Goal: Task Accomplishment & Management: Use online tool/utility

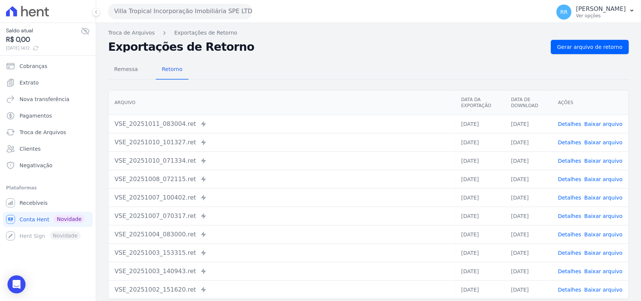
click at [158, 11] on button "Villa Tropical Incorporação Imobiliária SPE LTDA" at bounding box center [180, 11] width 144 height 15
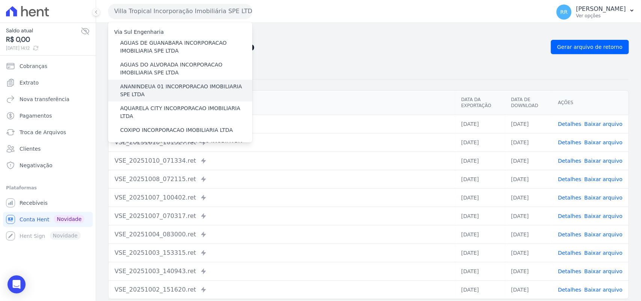
click at [155, 83] on label "ANANINDEUA 01 INCORPORACAO IMOBILIARIA SPE LTDA" at bounding box center [186, 91] width 132 height 16
click at [0, 0] on input "ANANINDEUA 01 INCORPORACAO IMOBILIARIA SPE LTDA" at bounding box center [0, 0] width 0 height 0
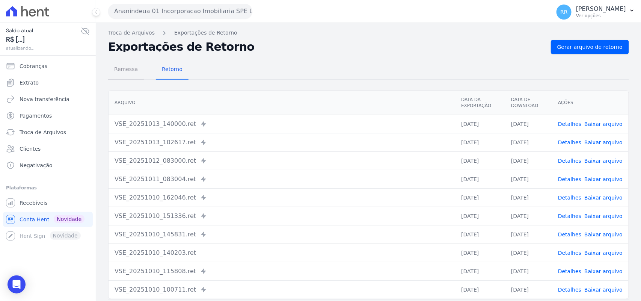
click at [126, 66] on span "Remessa" at bounding box center [126, 69] width 33 height 15
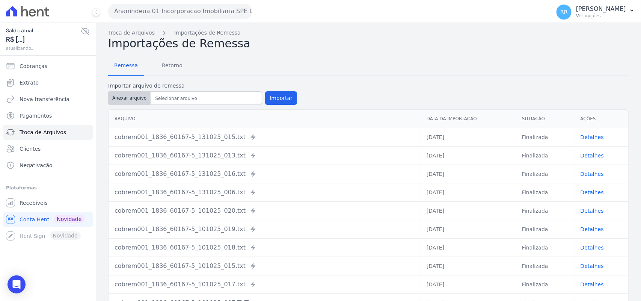
click at [118, 97] on button "Anexar arquivo" at bounding box center [129, 98] width 42 height 14
type input "cobrem001_1836_60167-5_131025_010.TXT"
click at [272, 100] on button "Importar" at bounding box center [281, 98] width 32 height 14
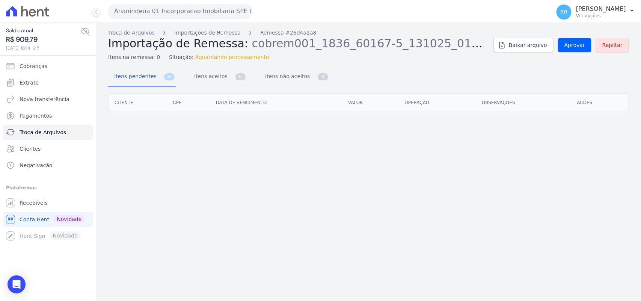
click at [575, 54] on div "Troca de Arquivos Importações de Remessa Remessa #26d4a2a8 Importação de Remess…" at bounding box center [368, 45] width 521 height 32
click at [577, 49] on span "Aprovar" at bounding box center [575, 45] width 21 height 8
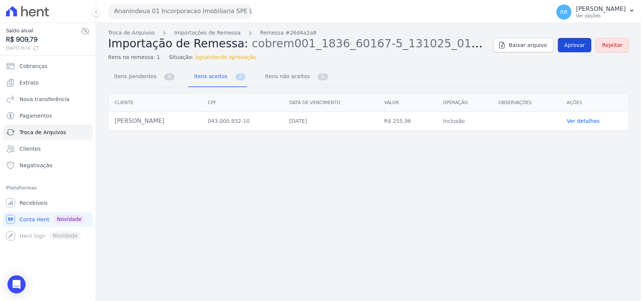
click at [570, 46] on span "Aprovar" at bounding box center [575, 45] width 21 height 8
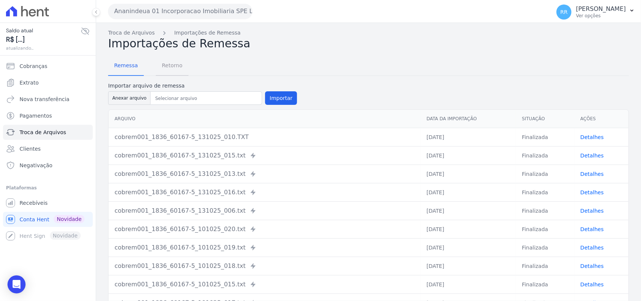
click at [169, 64] on span "Retorno" at bounding box center [172, 65] width 30 height 15
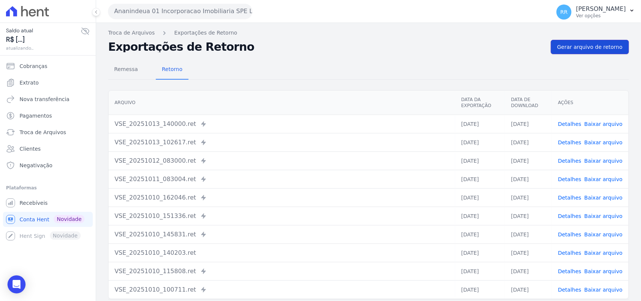
click at [578, 45] on span "Gerar arquivo de retorno" at bounding box center [589, 47] width 65 height 8
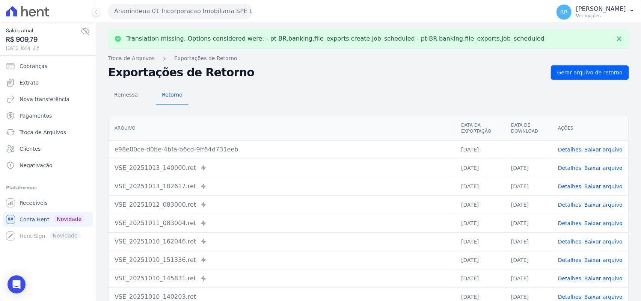
click at [604, 154] on td "Detalhes Baixar arquivo" at bounding box center [590, 149] width 77 height 18
click at [604, 149] on link "Baixar arquivo" at bounding box center [603, 149] width 38 height 6
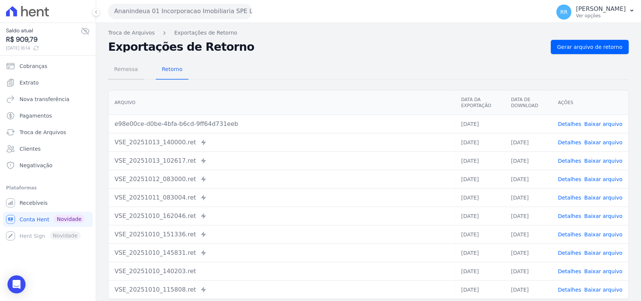
click at [118, 63] on span "Remessa" at bounding box center [126, 69] width 33 height 15
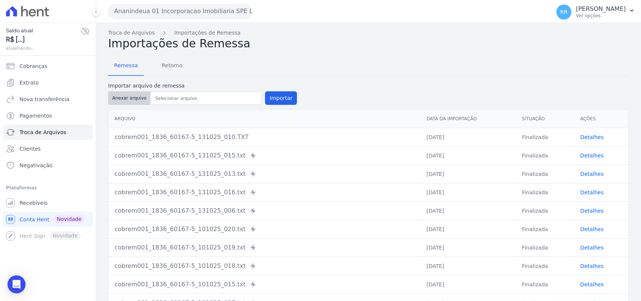
click at [131, 92] on button "Anexar arquivo" at bounding box center [129, 98] width 42 height 14
type input "cobrem001_1836_60167-5_131025_036.TXT"
click at [273, 100] on button "Importar" at bounding box center [281, 98] width 32 height 14
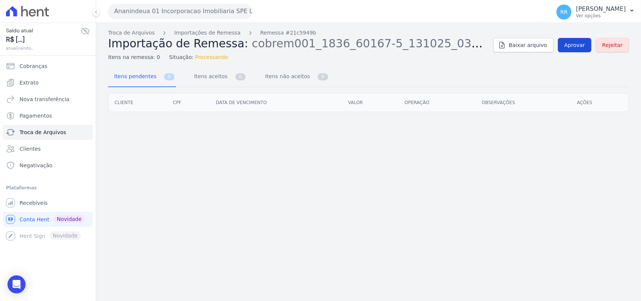
click at [566, 48] on link "Aprovar" at bounding box center [574, 45] width 33 height 14
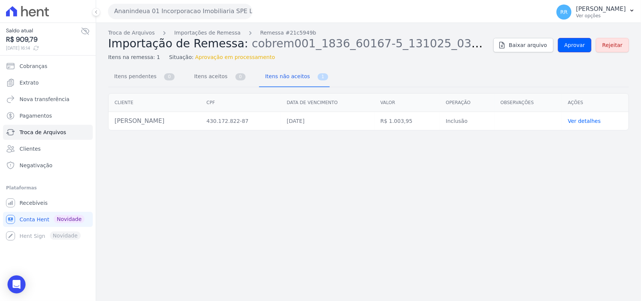
click at [576, 48] on span "Aprovar" at bounding box center [575, 45] width 21 height 8
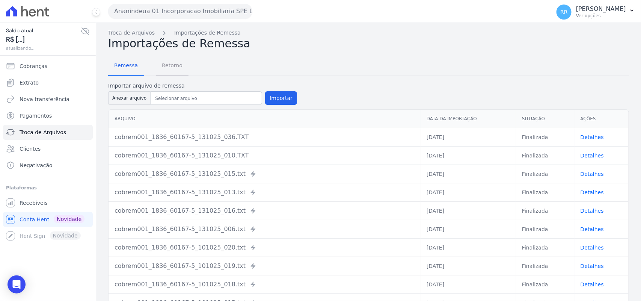
click at [160, 60] on span "Retorno" at bounding box center [172, 65] width 30 height 15
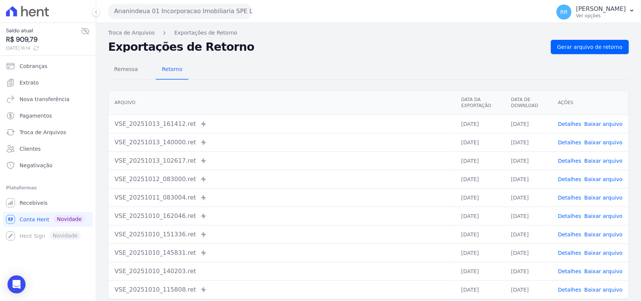
click at [592, 38] on div "Troca de Arquivos Exportações de Retorno Exportações de Retorno Gerar arquivo d…" at bounding box center [368, 177] width 545 height 309
click at [592, 42] on link "Gerar arquivo de retorno" at bounding box center [590, 47] width 78 height 14
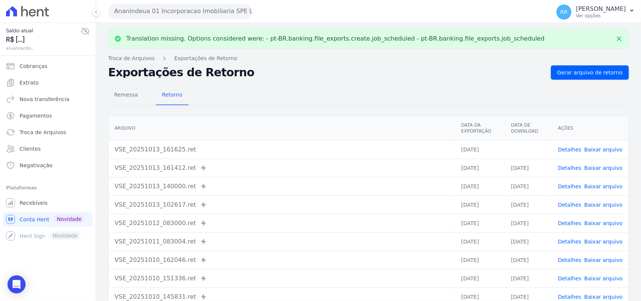
click at [599, 151] on link "Baixar arquivo" at bounding box center [603, 149] width 38 height 6
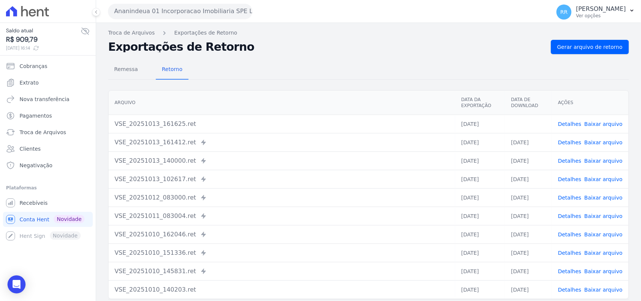
click at [351, 93] on th "Arquivo" at bounding box center [282, 103] width 347 height 24
click at [154, 8] on button "Ananindeua 01 Incorporacao Imobiliaria SPE LTDA" at bounding box center [180, 11] width 144 height 15
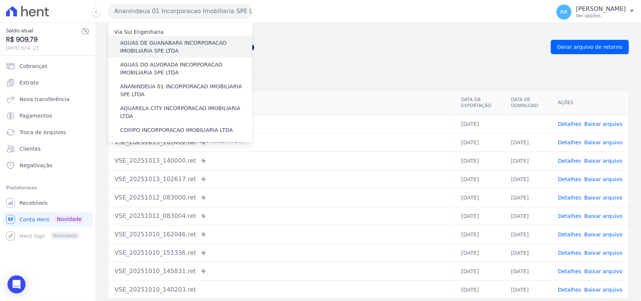
click at [170, 55] on div "AGUAS DE GUANABARA INCORPORACAO IMOBILIARIA SPE LTDA" at bounding box center [180, 47] width 144 height 22
click at [181, 46] on label "AGUAS DE GUANABARA INCORPORACAO IMOBILIARIA SPE LTDA" at bounding box center [186, 47] width 132 height 16
click at [0, 0] on input "AGUAS DE GUANABARA INCORPORACAO IMOBILIARIA SPE LTDA" at bounding box center [0, 0] width 0 height 0
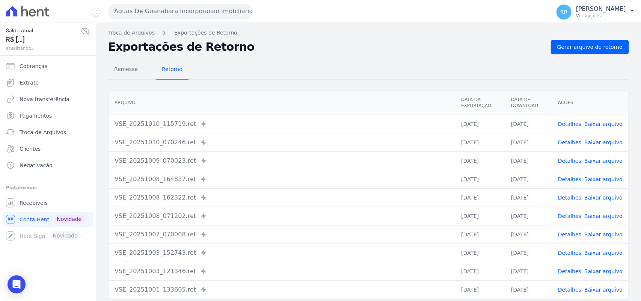
click at [588, 33] on nav "Troca de Arquivos Exportações de Retorno" at bounding box center [368, 33] width 521 height 8
click at [588, 41] on link "Gerar arquivo de retorno" at bounding box center [590, 47] width 78 height 14
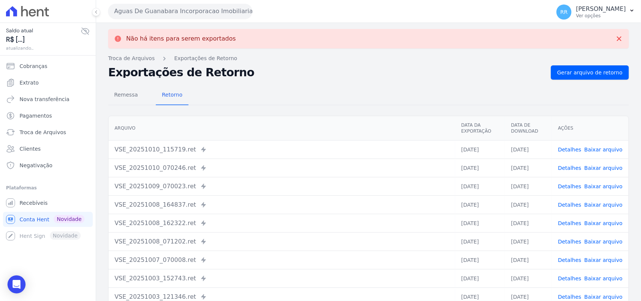
click at [202, 18] on button "Aguas De Guanabara Incorporacao Imobiliaria SPE LTDA" at bounding box center [180, 11] width 144 height 15
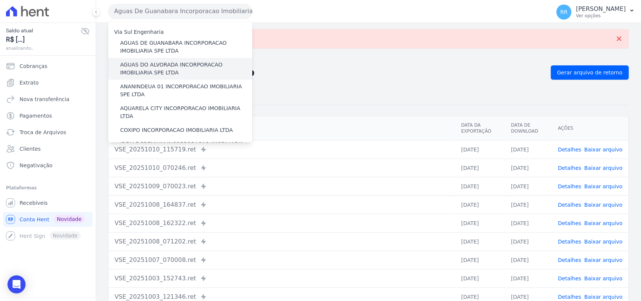
click at [196, 62] on label "AGUAS DO ALVORADA INCORPORACAO IMOBILIARIA SPE LTDA" at bounding box center [186, 69] width 132 height 16
click at [0, 0] on input "AGUAS DO ALVORADA INCORPORACAO IMOBILIARIA SPE LTDA" at bounding box center [0, 0] width 0 height 0
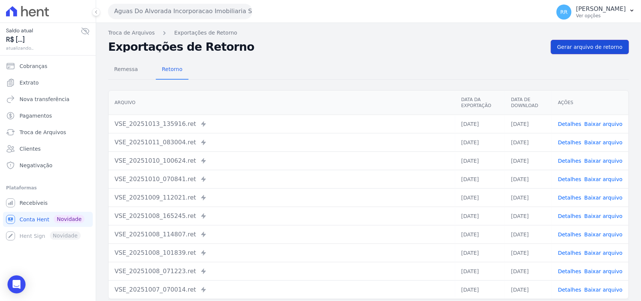
click at [592, 53] on link "Gerar arquivo de retorno" at bounding box center [590, 47] width 78 height 14
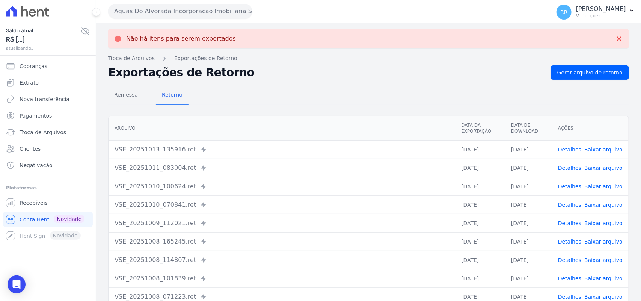
click at [199, 6] on button "Aguas Do Alvorada Incorporacao Imobiliaria SPE LTDA" at bounding box center [180, 11] width 144 height 15
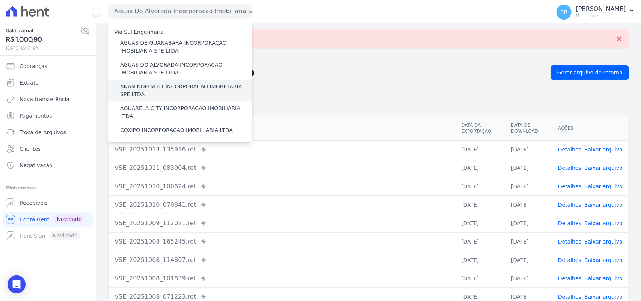
click at [154, 89] on label "ANANINDEUA 01 INCORPORACAO IMOBILIARIA SPE LTDA" at bounding box center [186, 91] width 132 height 16
click at [0, 0] on input "ANANINDEUA 01 INCORPORACAO IMOBILIARIA SPE LTDA" at bounding box center [0, 0] width 0 height 0
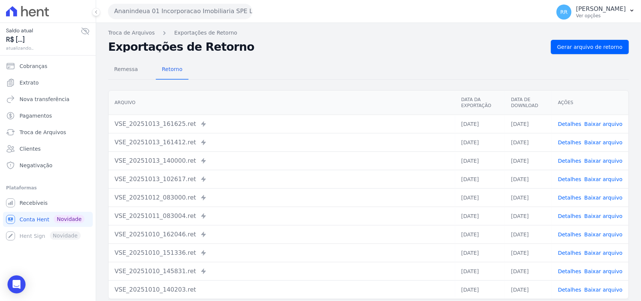
click at [575, 54] on div "Remessa Retorno [GEOGRAPHIC_DATA] Data da Exportação Data de Download Ações VSE…" at bounding box center [368, 190] width 521 height 272
click at [586, 42] on link "Gerar arquivo de retorno" at bounding box center [590, 47] width 78 height 14
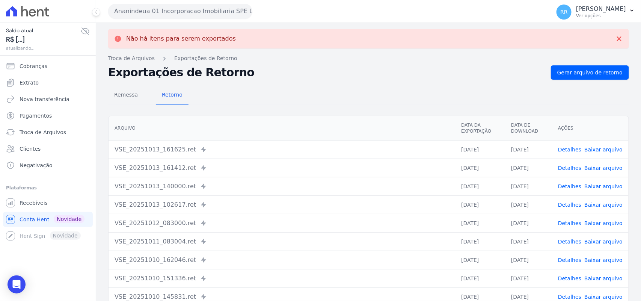
click at [175, 11] on button "Ananindeua 01 Incorporacao Imobiliaria SPE LTDA" at bounding box center [180, 11] width 144 height 15
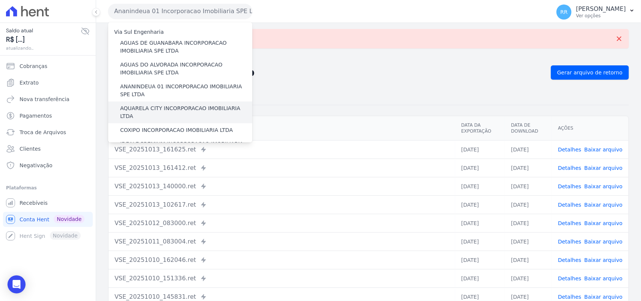
click at [138, 104] on label "AQUARELA CITY INCORPORACAO IMOBILIARIA LTDA" at bounding box center [186, 112] width 132 height 16
click at [0, 0] on input "AQUARELA CITY INCORPORACAO IMOBILIARIA LTDA" at bounding box center [0, 0] width 0 height 0
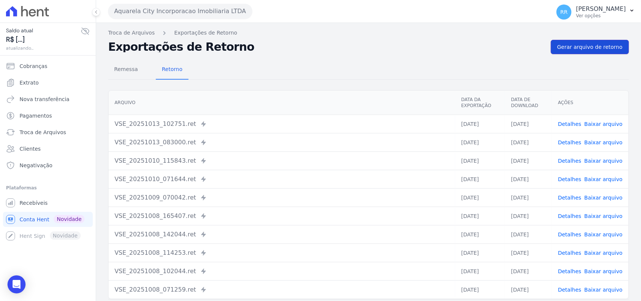
click at [593, 47] on span "Gerar arquivo de retorno" at bounding box center [589, 47] width 65 height 8
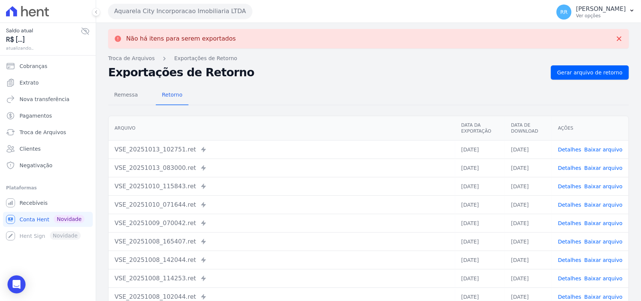
click at [151, 9] on button "Aquarela City Incorporacao Imobiliaria LTDA" at bounding box center [180, 11] width 144 height 15
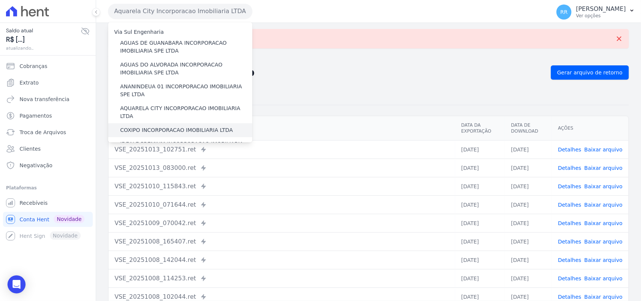
click at [151, 126] on label "COXIPO INCORPORACAO IMOBILIARIA LTDA" at bounding box center [176, 130] width 113 height 8
click at [0, 0] on input "COXIPO INCORPORACAO IMOBILIARIA LTDA" at bounding box center [0, 0] width 0 height 0
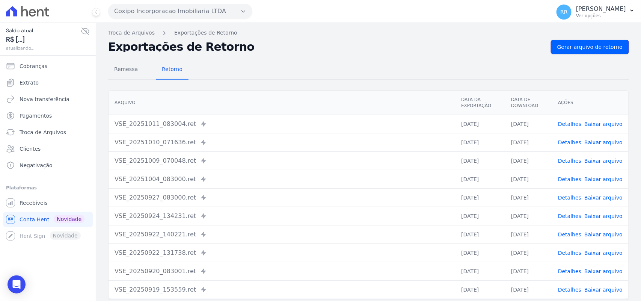
click at [604, 42] on link "Gerar arquivo de retorno" at bounding box center [590, 47] width 78 height 14
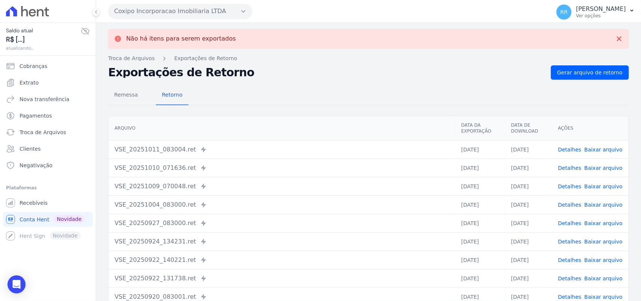
click at [155, 15] on button "Coxipo Incorporacao Imobiliaria LTDA" at bounding box center [180, 11] width 144 height 15
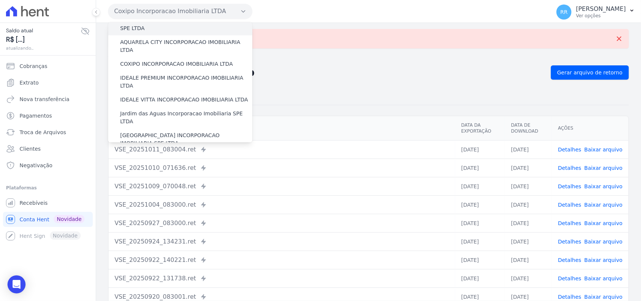
scroll to position [78, 0]
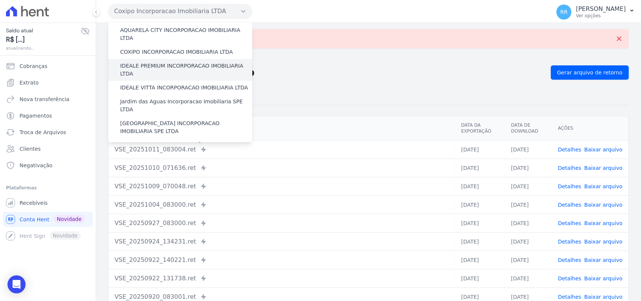
click at [168, 62] on label "IDEALE PREMIUM INCORPORACAO IMOBILIARIA LTDA" at bounding box center [186, 70] width 132 height 16
click at [0, 0] on input "IDEALE PREMIUM INCORPORACAO IMOBILIARIA LTDA" at bounding box center [0, 0] width 0 height 0
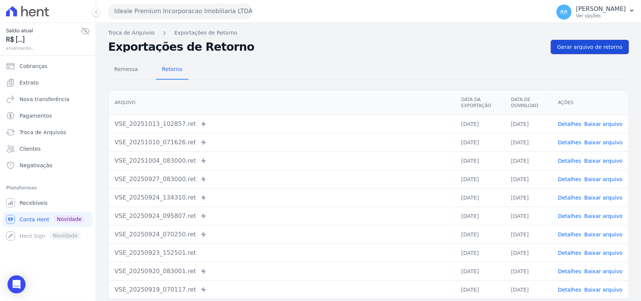
click at [597, 49] on span "Gerar arquivo de retorno" at bounding box center [589, 47] width 65 height 8
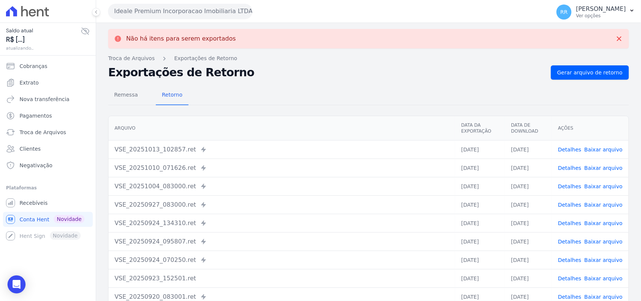
click at [141, 14] on button "Ideale Premium Incorporacao Imobiliaria LTDA" at bounding box center [180, 11] width 144 height 15
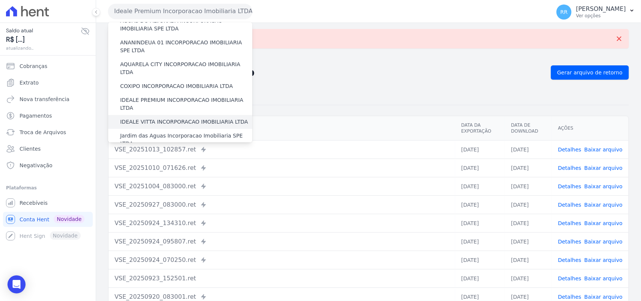
scroll to position [47, 0]
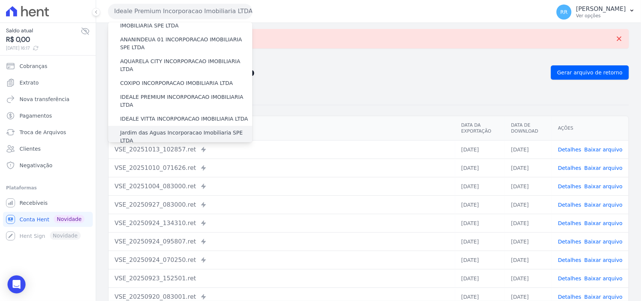
click at [149, 129] on label "Jardim das Aguas Incorporacao Imobiliaria SPE LTDA" at bounding box center [186, 137] width 132 height 16
click at [0, 0] on input "Jardim das Aguas Incorporacao Imobiliaria SPE LTDA" at bounding box center [0, 0] width 0 height 0
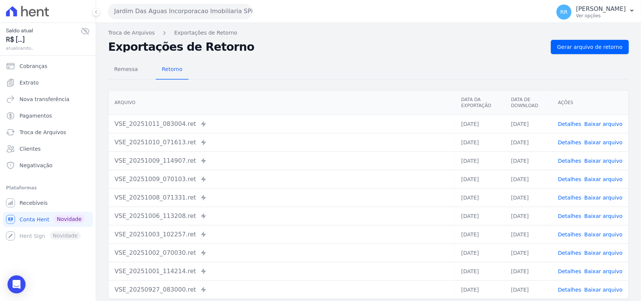
click at [575, 36] on nav "Troca de Arquivos Exportações de Retorno" at bounding box center [368, 33] width 521 height 8
click at [578, 42] on link "Gerar arquivo de retorno" at bounding box center [590, 47] width 78 height 14
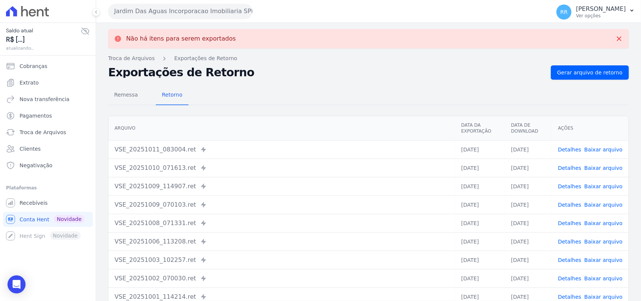
click at [178, 14] on button "Jardim Das Aguas Incorporacao Imobiliaria SPE LTDA" at bounding box center [180, 11] width 144 height 15
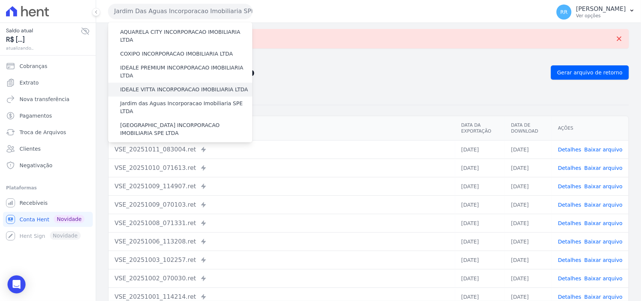
scroll to position [78, 0]
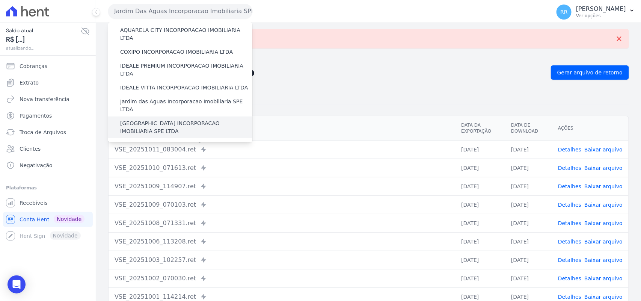
click at [153, 119] on label "[GEOGRAPHIC_DATA] INCORPORACAO IMOBILIARIA SPE LTDA" at bounding box center [186, 127] width 132 height 16
click at [0, 0] on input "[GEOGRAPHIC_DATA] INCORPORACAO IMOBILIARIA SPE LTDA" at bounding box center [0, 0] width 0 height 0
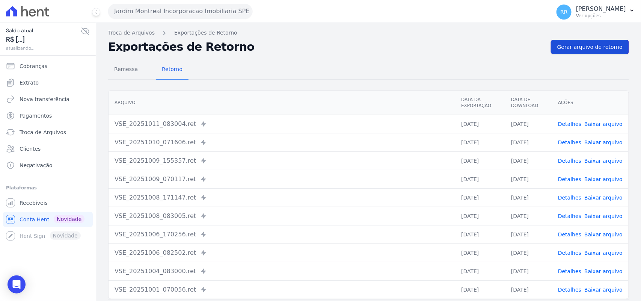
click at [588, 51] on span "Gerar arquivo de retorno" at bounding box center [589, 47] width 65 height 8
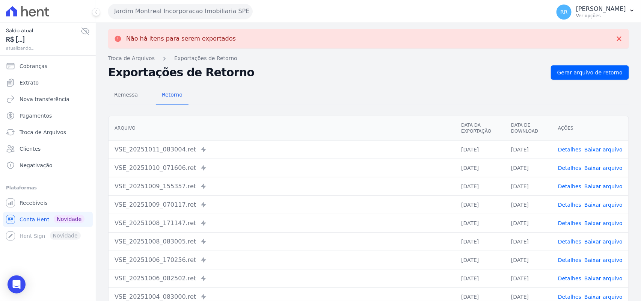
click at [165, 8] on button "Jardim Montreal Incorporacao Imobiliaria SPE LTDA" at bounding box center [180, 11] width 144 height 15
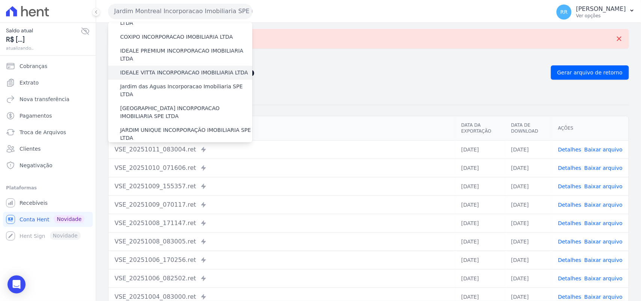
scroll to position [94, 0]
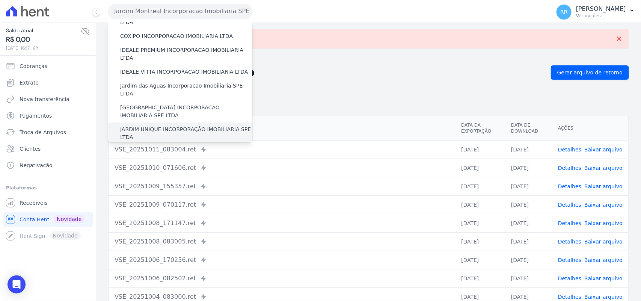
click at [144, 125] on label "JARDIM UNIQUE INCORPORAÇÃO IMOBILIARIA SPE LTDA" at bounding box center [186, 133] width 132 height 16
click at [0, 0] on input "JARDIM UNIQUE INCORPORAÇÃO IMOBILIARIA SPE LTDA" at bounding box center [0, 0] width 0 height 0
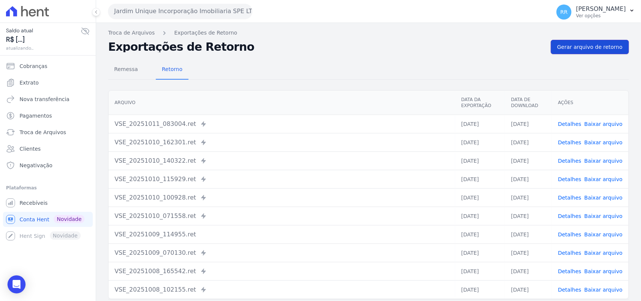
click at [599, 44] on span "Gerar arquivo de retorno" at bounding box center [589, 47] width 65 height 8
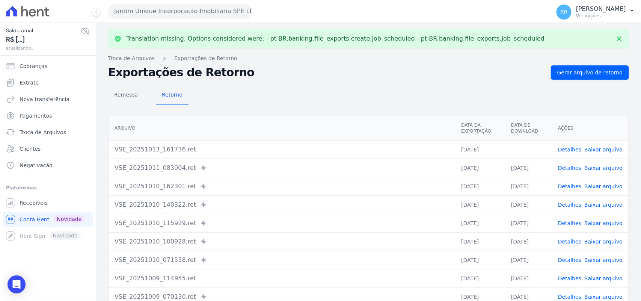
click at [603, 148] on link "Baixar arquivo" at bounding box center [603, 149] width 38 height 6
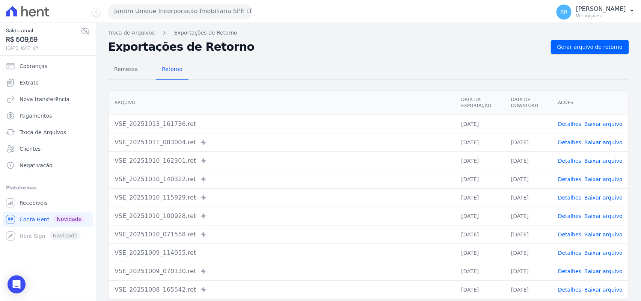
click at [318, 57] on div "Remessa Retorno [GEOGRAPHIC_DATA] Data da Exportação Data de Download Ações VSE…" at bounding box center [368, 190] width 521 height 272
click at [147, 17] on button "Jardim Unique Incorporação Imobiliaria SPE LTDA" at bounding box center [180, 11] width 144 height 15
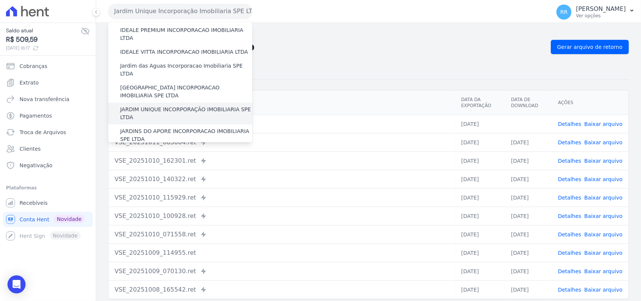
scroll to position [172, 0]
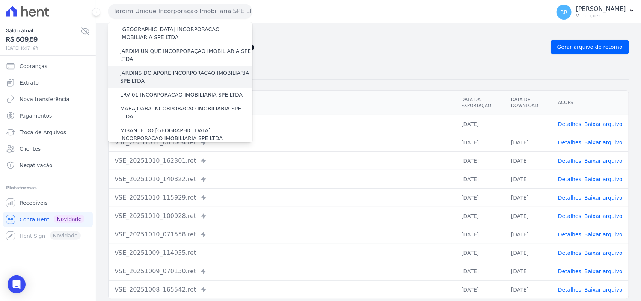
click at [149, 69] on label "JARDINS DO APORE INCORPORACAO IMOBILIARIA SPE LTDA" at bounding box center [186, 77] width 132 height 16
click at [0, 0] on input "JARDINS DO APORE INCORPORACAO IMOBILIARIA SPE LTDA" at bounding box center [0, 0] width 0 height 0
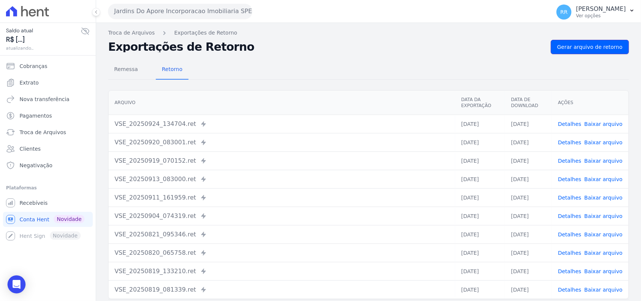
click at [601, 48] on span "Gerar arquivo de retorno" at bounding box center [589, 47] width 65 height 8
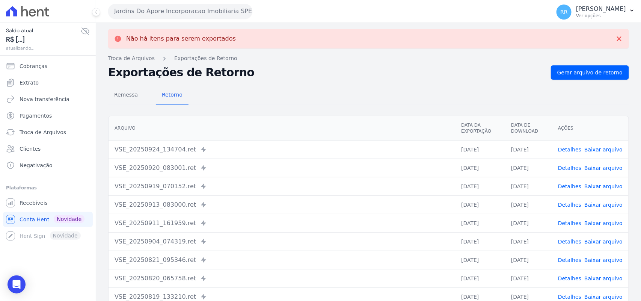
click at [175, 11] on button "Jardins Do Apore Incorporacao Imobiliaria SPE LTDA" at bounding box center [180, 11] width 144 height 15
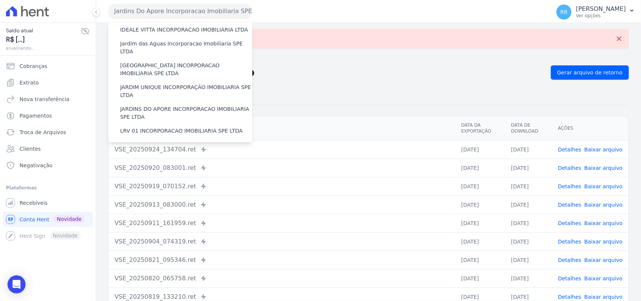
scroll to position [156, 0]
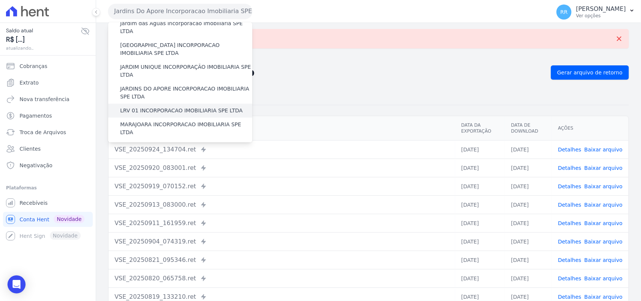
click at [159, 107] on label "LRV 01 INCORPORACAO IMOBILIARIA SPE LTDA" at bounding box center [181, 111] width 122 height 8
click at [0, 0] on input "LRV 01 INCORPORACAO IMOBILIARIA SPE LTDA" at bounding box center [0, 0] width 0 height 0
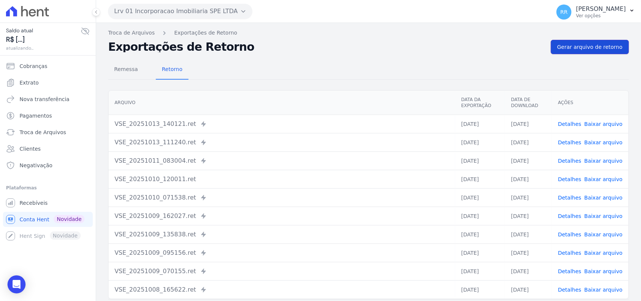
click at [592, 44] on span "Gerar arquivo de retorno" at bounding box center [589, 47] width 65 height 8
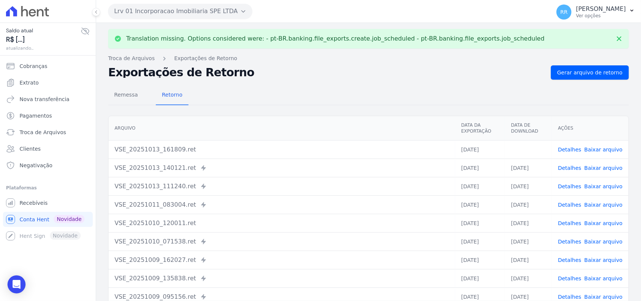
click at [609, 151] on link "Baixar arquivo" at bounding box center [603, 149] width 38 height 6
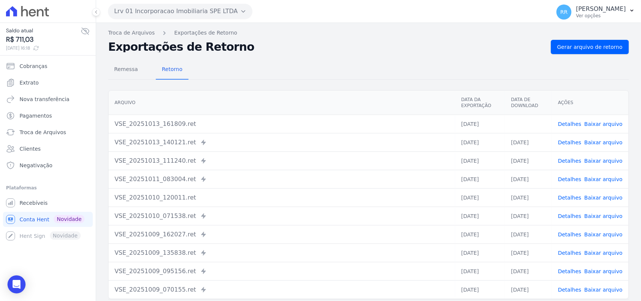
click at [284, 67] on div "Remessa Retorno" at bounding box center [368, 70] width 521 height 20
click at [181, 21] on div "Lrv 01 Incorporacao Imobiliaria SPE LTDA Via Sul Engenharia AGUAS DE [GEOGRAPHI…" at bounding box center [327, 11] width 439 height 23
click at [171, 4] on button "Lrv 01 Incorporacao Imobiliaria SPE LTDA" at bounding box center [180, 11] width 144 height 15
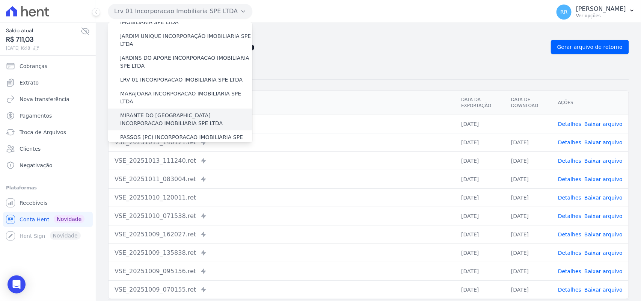
scroll to position [203, 0]
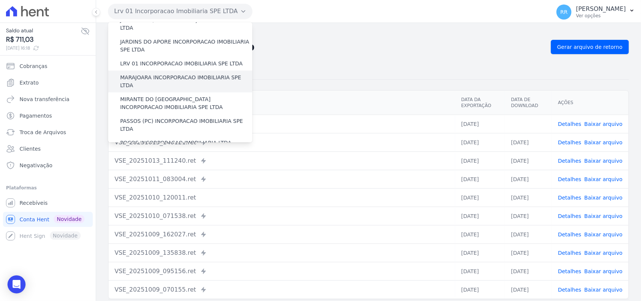
click at [143, 74] on label "MARAJOARA INCORPORACAO IMOBILIARIA SPE LTDA" at bounding box center [186, 82] width 132 height 16
click at [0, 0] on input "MARAJOARA INCORPORACAO IMOBILIARIA SPE LTDA" at bounding box center [0, 0] width 0 height 0
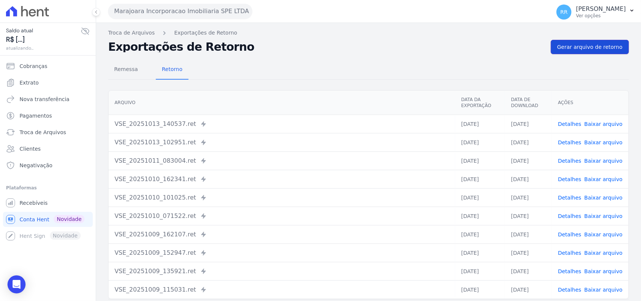
click at [582, 49] on span "Gerar arquivo de retorno" at bounding box center [589, 47] width 65 height 8
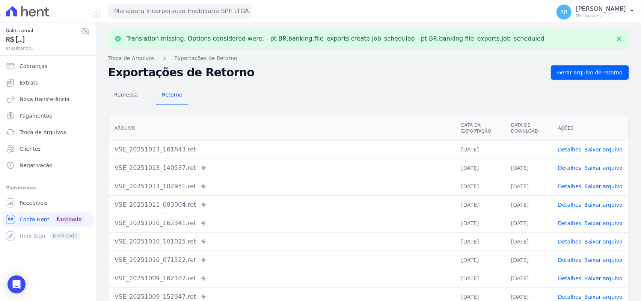
click at [610, 149] on link "Baixar arquivo" at bounding box center [603, 149] width 38 height 6
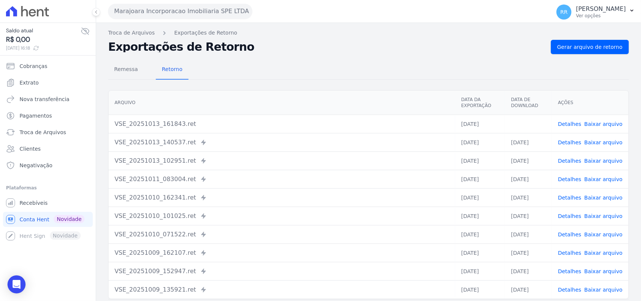
click at [343, 61] on div "Remessa Retorno" at bounding box center [368, 70] width 521 height 20
click at [162, 13] on button "Marajoara Incorporacao Imobiliaria SPE LTDA" at bounding box center [180, 11] width 144 height 15
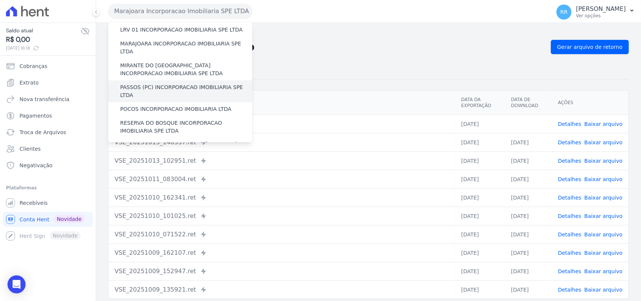
scroll to position [235, 0]
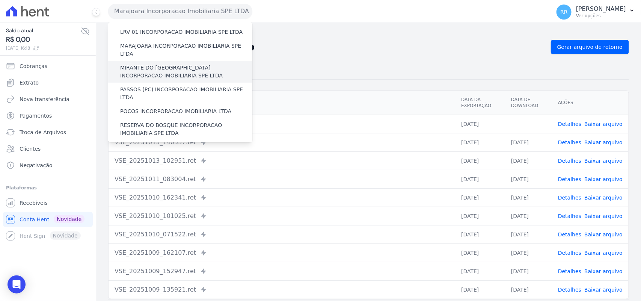
click at [138, 64] on label "MIRANTE DO [GEOGRAPHIC_DATA] INCORPORACAO IMOBILIARIA SPE LTDA" at bounding box center [186, 72] width 132 height 16
click at [0, 0] on input "MIRANTE DO [GEOGRAPHIC_DATA] INCORPORACAO IMOBILIARIA SPE LTDA" at bounding box center [0, 0] width 0 height 0
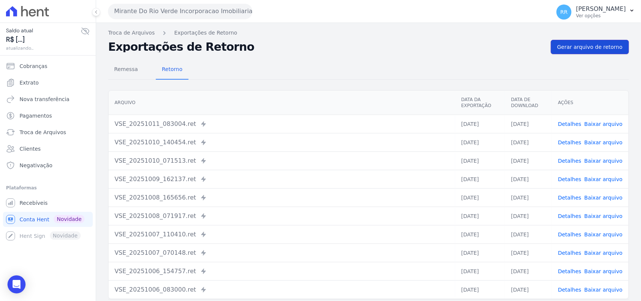
click at [575, 42] on link "Gerar arquivo de retorno" at bounding box center [590, 47] width 78 height 14
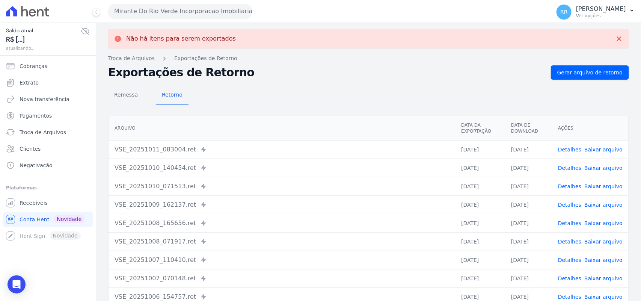
click at [234, 13] on button "Mirante Do Rio Verde Incorporacao Imobiliaria SPE LTDA" at bounding box center [180, 11] width 144 height 15
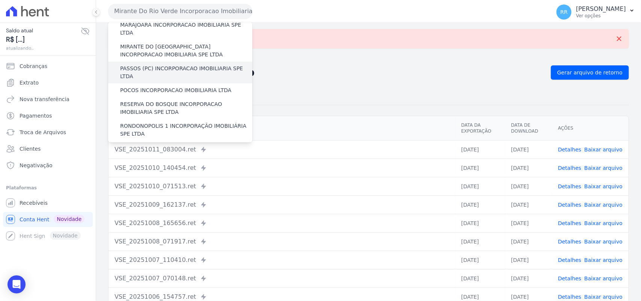
scroll to position [250, 0]
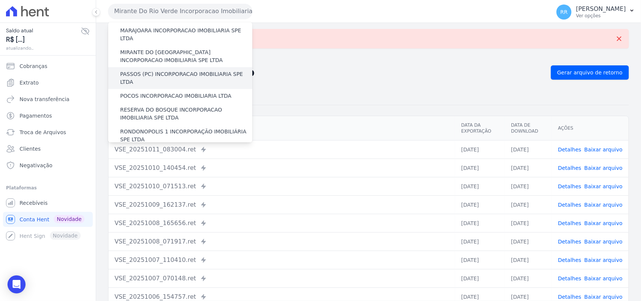
click at [151, 70] on label "PASSOS (PC) INCORPORACAO IMOBILIARIA SPE LTDA" at bounding box center [186, 78] width 132 height 16
click at [0, 0] on input "PASSOS (PC) INCORPORACAO IMOBILIARIA SPE LTDA" at bounding box center [0, 0] width 0 height 0
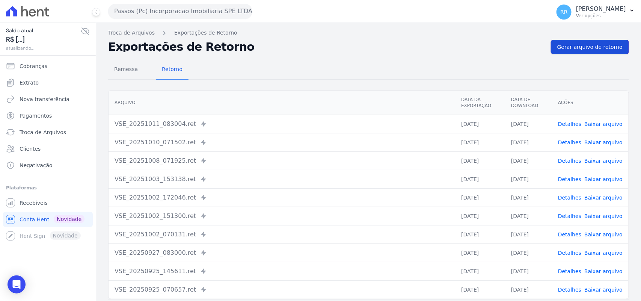
click at [577, 48] on span "Gerar arquivo de retorno" at bounding box center [589, 47] width 65 height 8
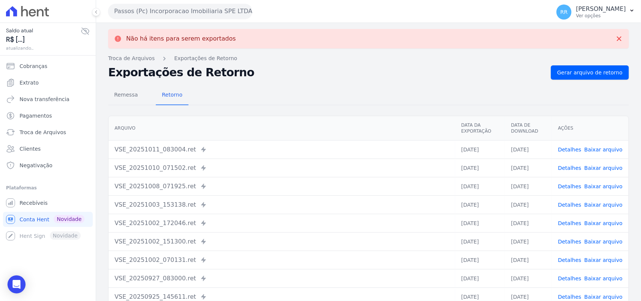
click at [163, 11] on button "Passos (Pc) Incorporacao Imobiliaria SPE LTDA" at bounding box center [180, 11] width 144 height 15
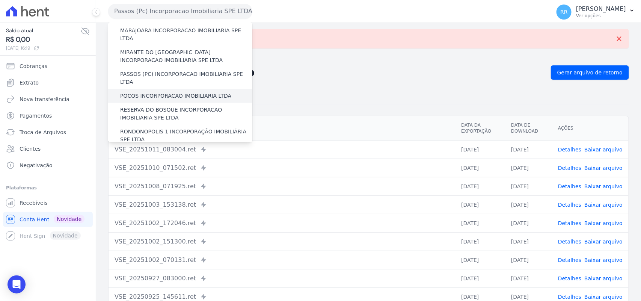
click at [147, 92] on label "POCOS INCORPORACAO IMOBILIARIA LTDA" at bounding box center [175, 96] width 111 height 8
click at [0, 0] on input "POCOS INCORPORACAO IMOBILIARIA LTDA" at bounding box center [0, 0] width 0 height 0
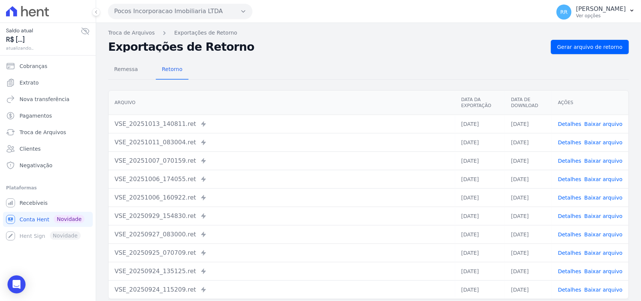
click at [564, 56] on div "Remessa Retorno [GEOGRAPHIC_DATA] Data da Exportação Data de Download Ações VSE…" at bounding box center [368, 190] width 521 height 272
click at [570, 45] on span "Gerar arquivo de retorno" at bounding box center [589, 47] width 65 height 8
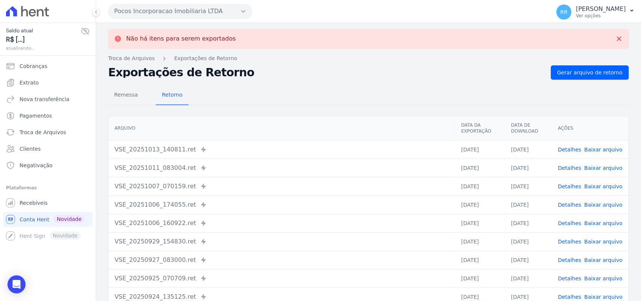
drag, startPoint x: 177, startPoint y: 15, endPoint x: 168, endPoint y: 66, distance: 51.1
click at [177, 15] on button "Pocos Incorporacao Imobiliaria LTDA" at bounding box center [180, 11] width 144 height 15
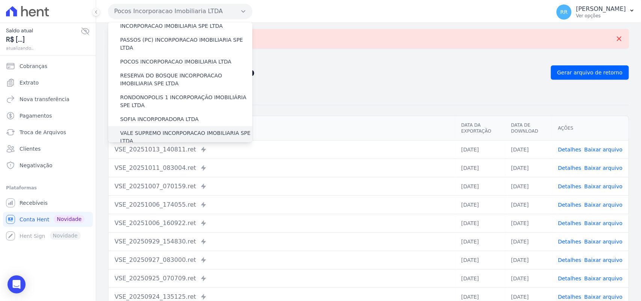
scroll to position [282, 0]
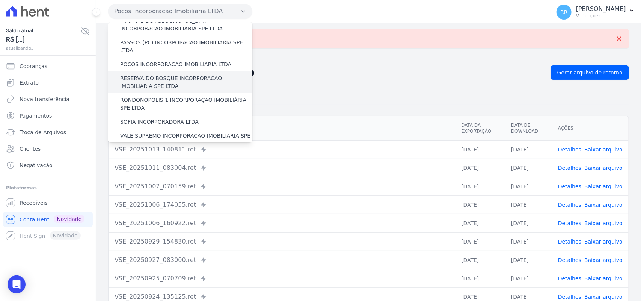
click at [148, 74] on label "RESERVA DO BOSQUE INCORPORACAO IMOBILIARIA SPE LTDA" at bounding box center [186, 82] width 132 height 16
click at [0, 0] on input "RESERVA DO BOSQUE INCORPORACAO IMOBILIARIA SPE LTDA" at bounding box center [0, 0] width 0 height 0
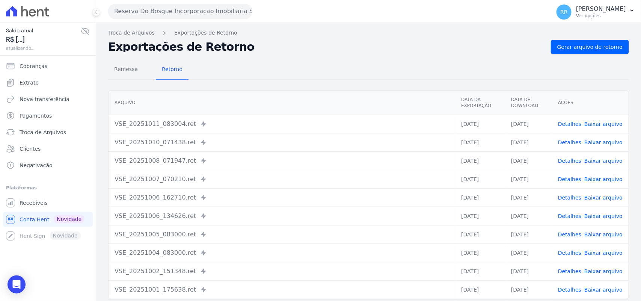
click at [595, 30] on nav "Troca de Arquivos Exportações de Retorno" at bounding box center [368, 33] width 521 height 8
click at [592, 42] on link "Gerar arquivo de retorno" at bounding box center [590, 47] width 78 height 14
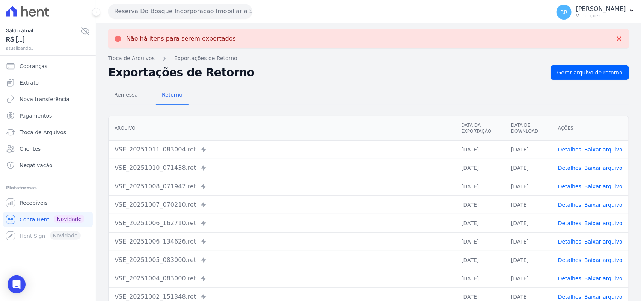
drag, startPoint x: 157, startPoint y: 12, endPoint x: 164, endPoint y: 45, distance: 33.9
click at [157, 12] on button "Reserva Do Bosque Incorporacao Imobiliaria SPE LTDA" at bounding box center [180, 11] width 144 height 15
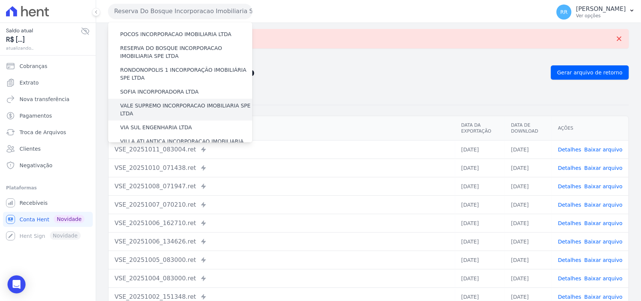
scroll to position [296, 0]
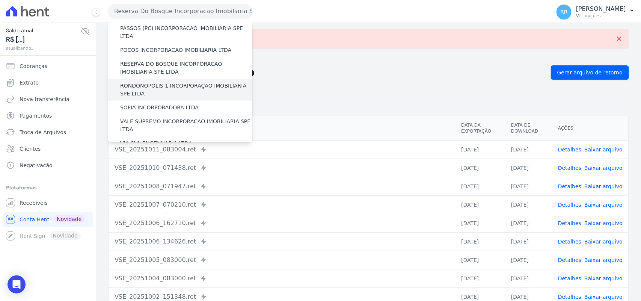
click at [148, 82] on label "RONDONOPOLIS 1 INCORPORAÇÃO IMOBILIÁRIA SPE LTDA" at bounding box center [186, 90] width 132 height 16
click at [0, 0] on input "RONDONOPOLIS 1 INCORPORAÇÃO IMOBILIÁRIA SPE LTDA" at bounding box center [0, 0] width 0 height 0
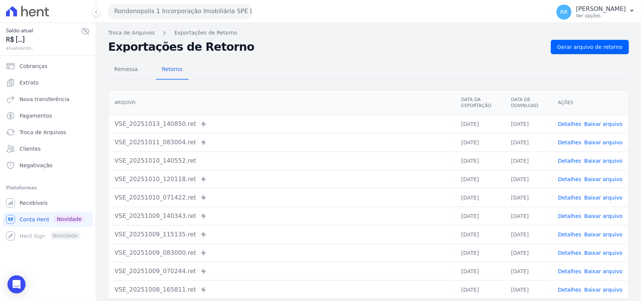
click at [611, 56] on div "Remessa Retorno [GEOGRAPHIC_DATA] Data da Exportação Data de Download Ações VSE…" at bounding box center [368, 190] width 521 height 272
click at [605, 45] on span "Gerar arquivo de retorno" at bounding box center [589, 47] width 65 height 8
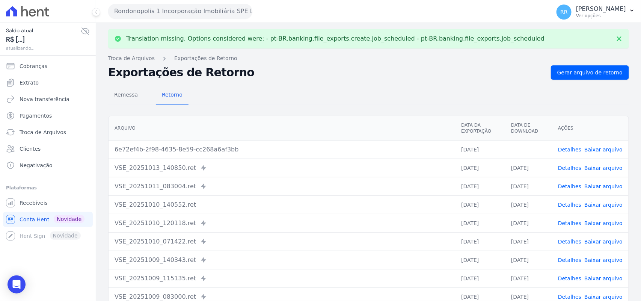
click at [597, 148] on link "Baixar arquivo" at bounding box center [603, 149] width 38 height 6
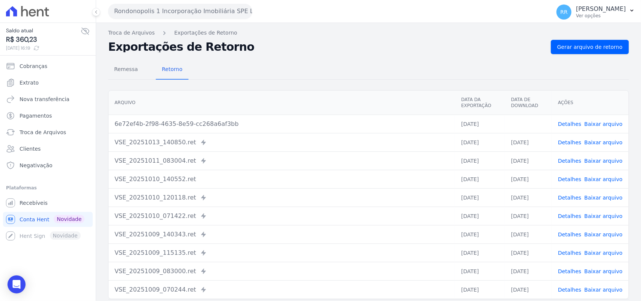
drag, startPoint x: 319, startPoint y: 29, endPoint x: 308, endPoint y: 31, distance: 11.4
click at [318, 29] on nav "Troca de Arquivos Exportações de Retorno" at bounding box center [368, 33] width 521 height 8
click at [171, 12] on button "Rondonopolis 1 Incorporação Imobiliária SPE LTDA" at bounding box center [180, 11] width 144 height 15
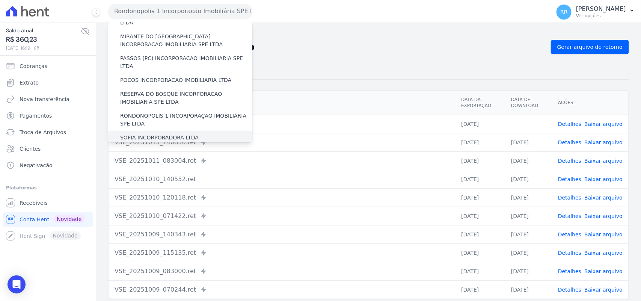
scroll to position [297, 0]
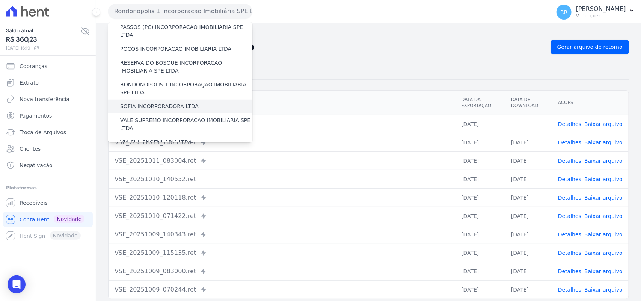
click at [151, 103] on label "SOFIA INCORPORADORA LTDA" at bounding box center [159, 107] width 79 height 8
click at [0, 0] on input "SOFIA INCORPORADORA LTDA" at bounding box center [0, 0] width 0 height 0
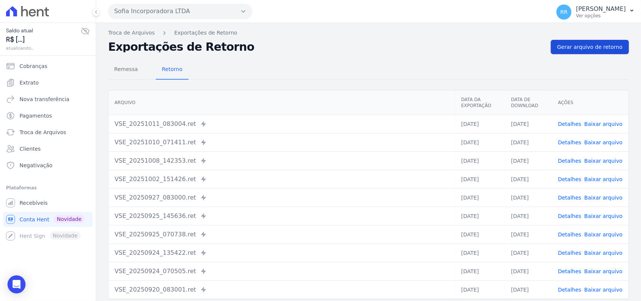
click at [599, 50] on span "Gerar arquivo de retorno" at bounding box center [589, 47] width 65 height 8
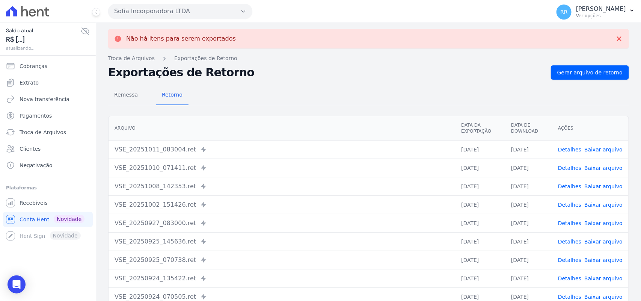
click at [133, 10] on button "Sofia Incorporadora LTDA" at bounding box center [180, 11] width 144 height 15
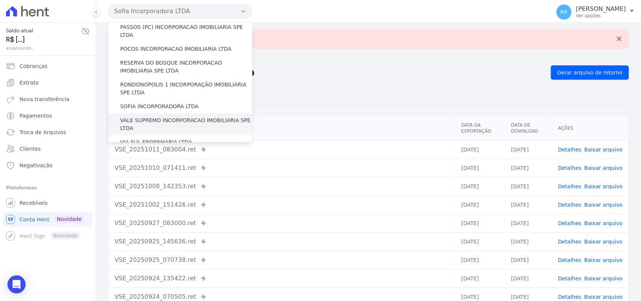
click at [146, 116] on label "VALE SUPREMO INCORPORACAO IMOBILIARIA SPE LTDA" at bounding box center [186, 124] width 132 height 16
click at [0, 0] on input "VALE SUPREMO INCORPORACAO IMOBILIARIA SPE LTDA" at bounding box center [0, 0] width 0 height 0
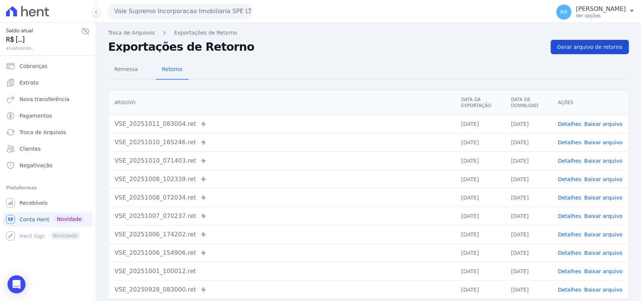
click at [598, 50] on span "Gerar arquivo de retorno" at bounding box center [589, 47] width 65 height 8
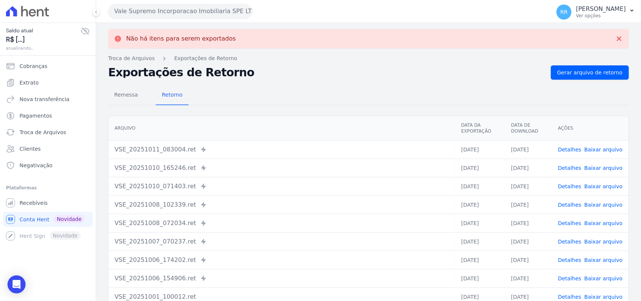
click at [167, 10] on button "Vale Supremo Incorporacao Imobiliaria SPE LTDA" at bounding box center [180, 11] width 144 height 15
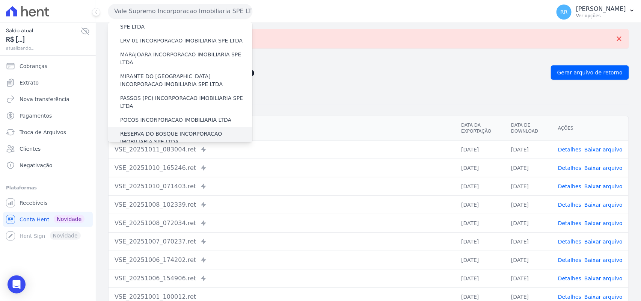
scroll to position [343, 0]
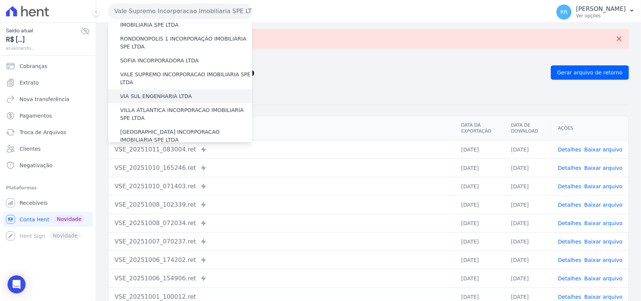
click at [144, 92] on label "VIA SUL ENGENHARIA LTDA" at bounding box center [156, 96] width 72 height 8
click at [0, 0] on input "VIA SUL ENGENHARIA LTDA" at bounding box center [0, 0] width 0 height 0
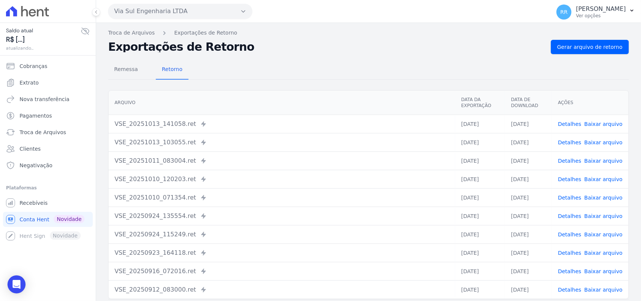
click at [603, 39] on div "Troca de Arquivos Exportações de Retorno Exportações de Retorno Gerar arquivo d…" at bounding box center [368, 177] width 545 height 309
click at [598, 46] on span "Gerar arquivo de retorno" at bounding box center [589, 47] width 65 height 8
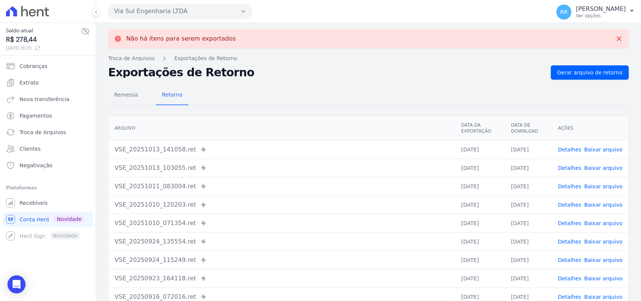
click at [188, 20] on div "Via Sul Engenharia LTDA Via Sul Engenharia AGUAS DE [GEOGRAPHIC_DATA] INCORPORA…" at bounding box center [327, 11] width 439 height 23
click at [198, 8] on button "Via Sul Engenharia LTDA" at bounding box center [180, 11] width 144 height 15
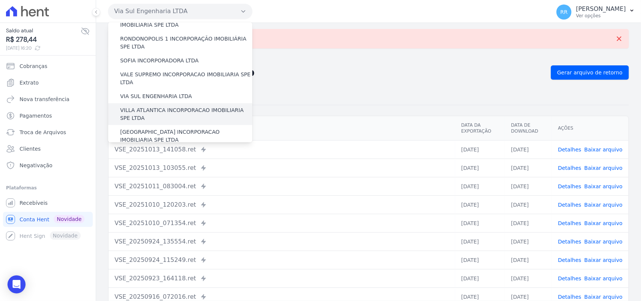
click at [147, 106] on label "VILLA ATLANTICA INCORPORACAO IMOBILIARIA SPE LTDA" at bounding box center [186, 114] width 132 height 16
click at [0, 0] on input "VILLA ATLANTICA INCORPORACAO IMOBILIARIA SPE LTDA" at bounding box center [0, 0] width 0 height 0
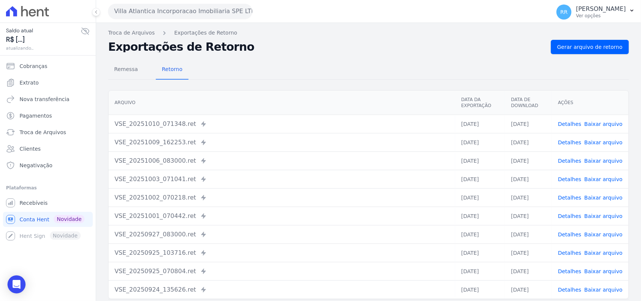
click at [587, 54] on div "Remessa Retorno [GEOGRAPHIC_DATA] Data da Exportação Data de Download Ações VSE…" at bounding box center [368, 190] width 521 height 272
click at [591, 50] on span "Gerar arquivo de retorno" at bounding box center [589, 47] width 65 height 8
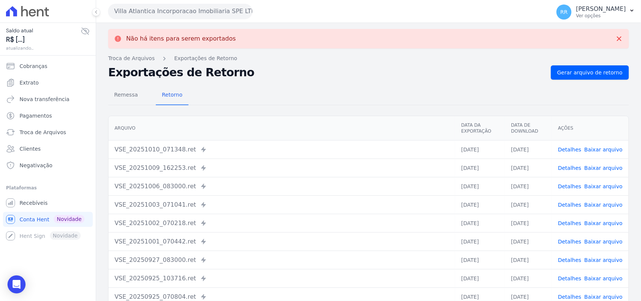
click at [161, 15] on button "Villa Atlantica Incorporacao Imobiliaria SPE LTDA" at bounding box center [180, 11] width 144 height 15
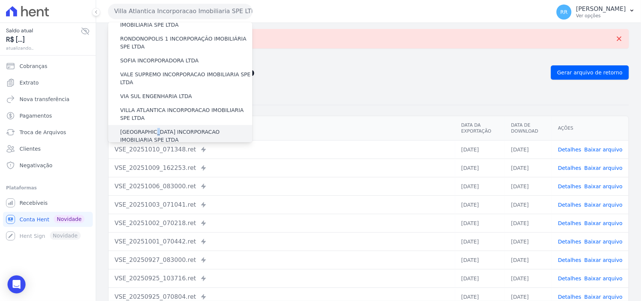
click at [149, 125] on div "[GEOGRAPHIC_DATA] INCORPORACAO IMOBILIARIA SPE LTDA" at bounding box center [180, 136] width 144 height 22
click at [149, 128] on label "[GEOGRAPHIC_DATA] INCORPORACAO IMOBILIARIA SPE LTDA" at bounding box center [186, 136] width 132 height 16
click at [0, 0] on input "[GEOGRAPHIC_DATA] INCORPORACAO IMOBILIARIA SPE LTDA" at bounding box center [0, 0] width 0 height 0
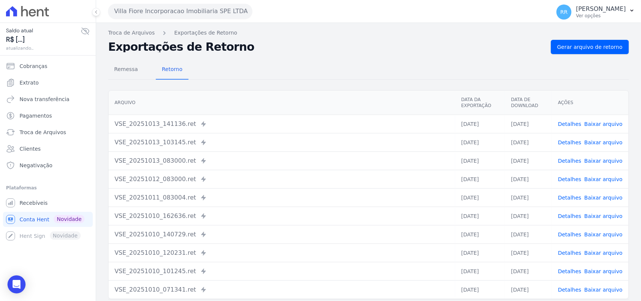
click at [550, 57] on div "Remessa Retorno [GEOGRAPHIC_DATA] Data da Exportação Data de Download Ações VSE…" at bounding box center [368, 190] width 521 height 272
click at [566, 45] on span "Gerar arquivo de retorno" at bounding box center [589, 47] width 65 height 8
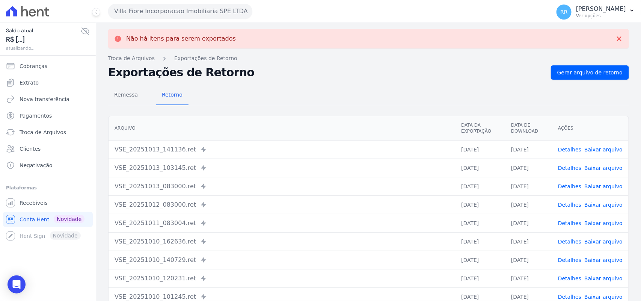
click at [184, 8] on button "Villa Fiore Incorporacao Imobiliaria SPE LTDA" at bounding box center [180, 11] width 144 height 15
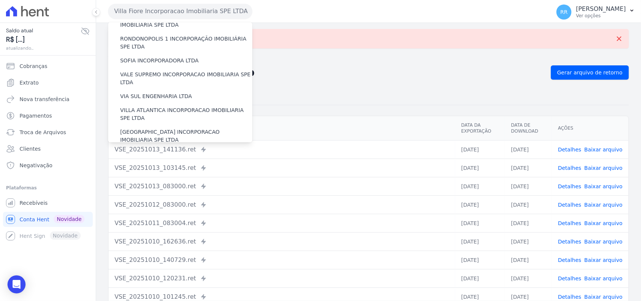
click at [153, 147] on div "VILLA TROPICAL INCORPORAÇÃO IMOBILIÁRIA SPE LTDA" at bounding box center [180, 158] width 144 height 22
click at [149, 150] on label "VILLA TROPICAL INCORPORAÇÃO IMOBILIÁRIA SPE LTDA" at bounding box center [186, 158] width 132 height 16
click at [0, 0] on input "VILLA TROPICAL INCORPORAÇÃO IMOBILIÁRIA SPE LTDA" at bounding box center [0, 0] width 0 height 0
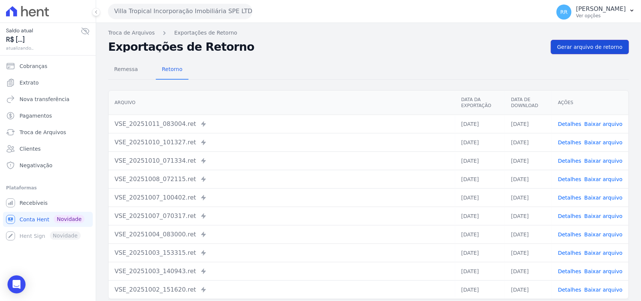
click at [603, 42] on link "Gerar arquivo de retorno" at bounding box center [590, 47] width 78 height 14
click at [195, 22] on div "Villa Tropical Incorporação Imobiliária SPE LTDA Via Sul Engenharia AGUAS DE [G…" at bounding box center [327, 11] width 439 height 23
click at [195, 16] on button "Villa Tropical Incorporação Imobiliária SPE LTDA" at bounding box center [180, 11] width 144 height 15
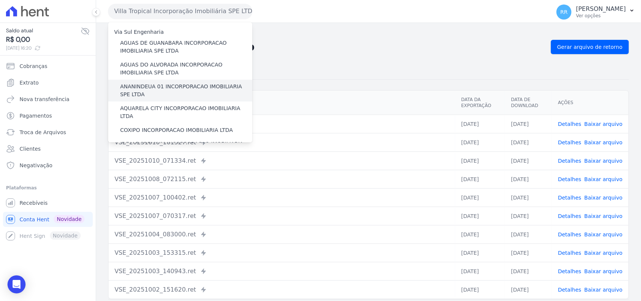
click at [153, 84] on label "ANANINDEUA 01 INCORPORACAO IMOBILIARIA SPE LTDA" at bounding box center [186, 91] width 132 height 16
click at [0, 0] on input "ANANINDEUA 01 INCORPORACAO IMOBILIARIA SPE LTDA" at bounding box center [0, 0] width 0 height 0
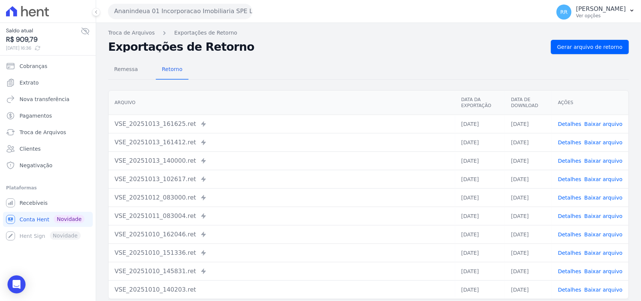
click at [574, 121] on link "Detalhes" at bounding box center [569, 124] width 23 height 6
click at [569, 142] on link "Detalhes" at bounding box center [569, 142] width 23 height 6
